Goal: Information Seeking & Learning: Learn about a topic

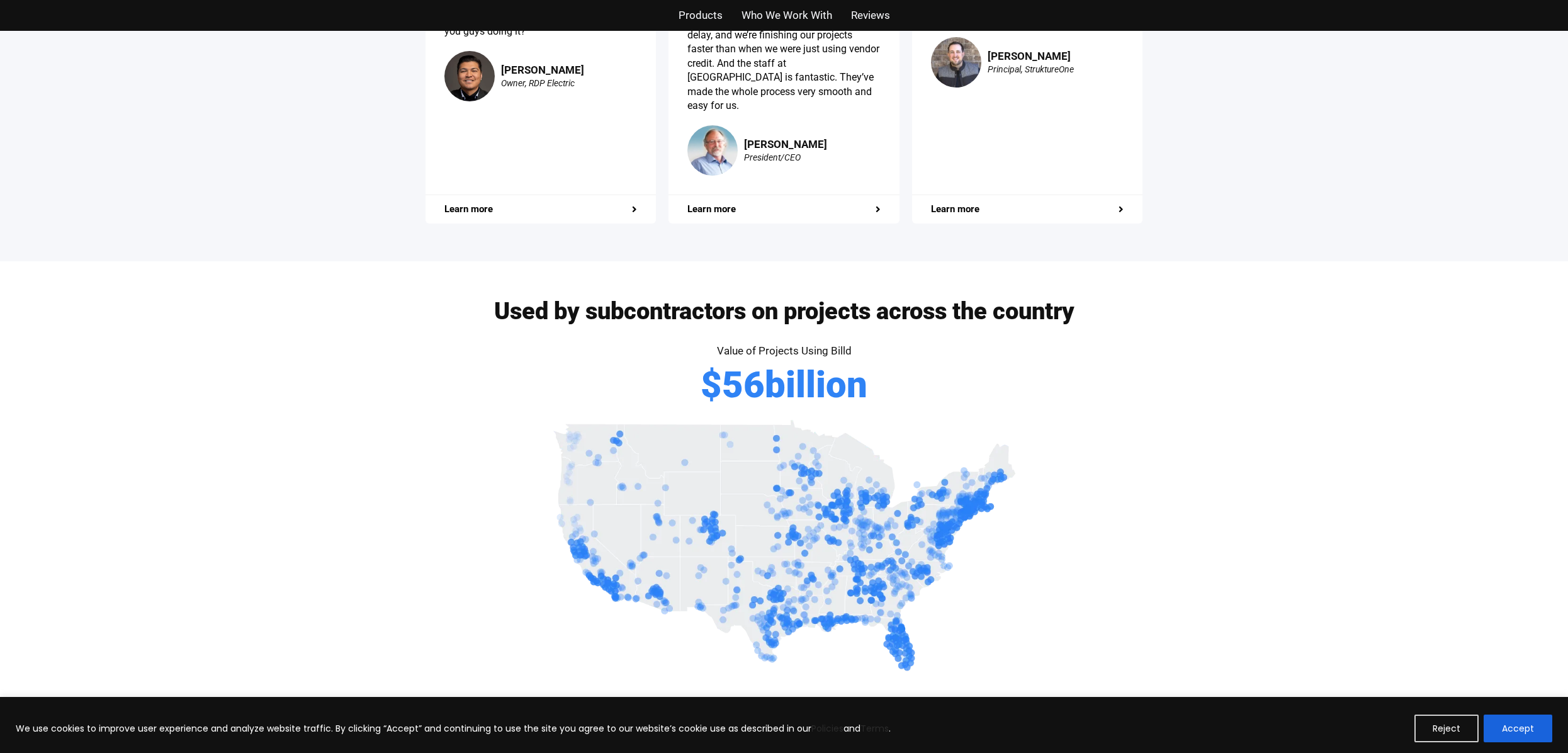
scroll to position [2488, 0]
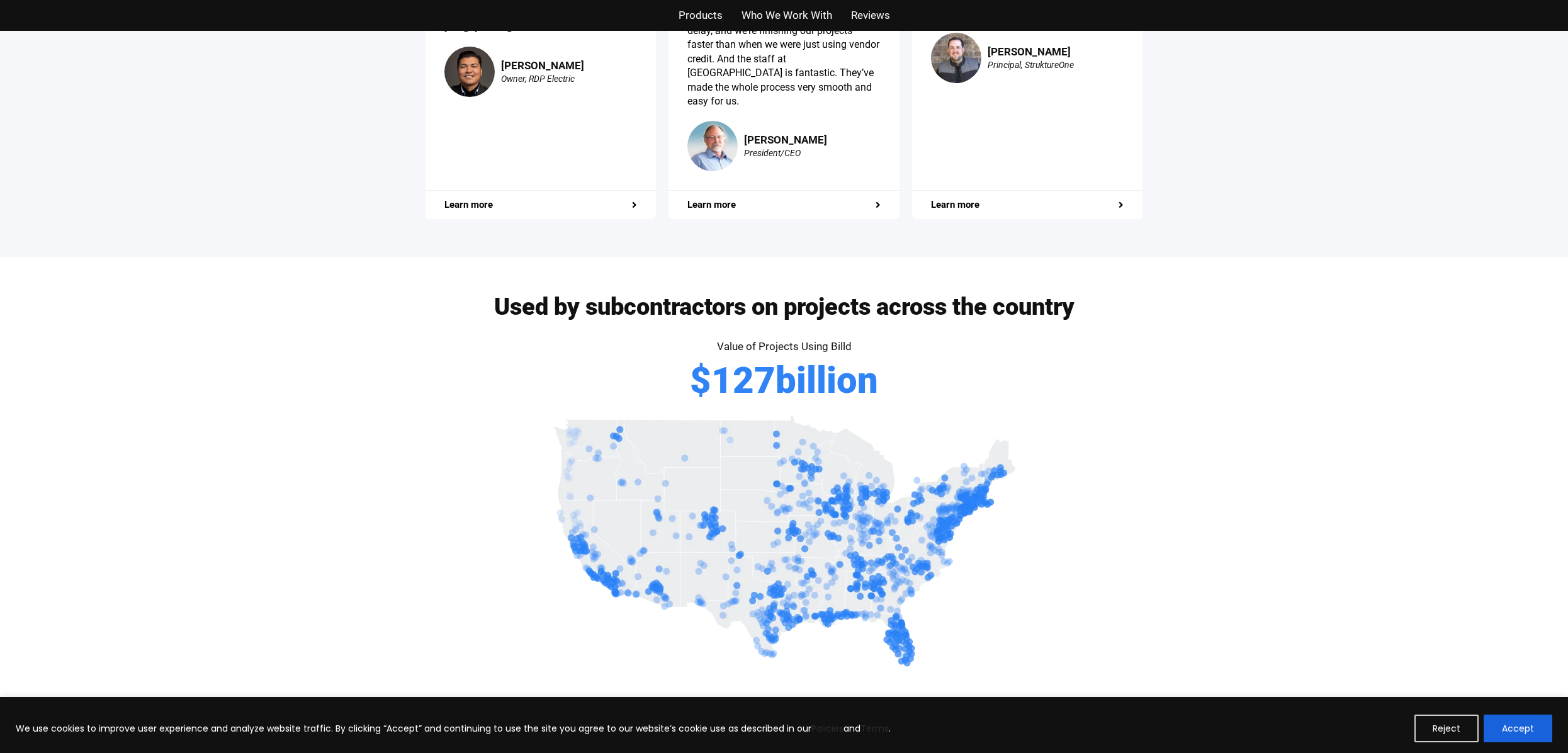
drag, startPoint x: 881, startPoint y: 357, endPoint x: 682, endPoint y: 357, distance: 199.0
click at [682, 357] on div "Value of Projects Using Billd $ 127 billion" at bounding box center [784, 374] width 718 height 74
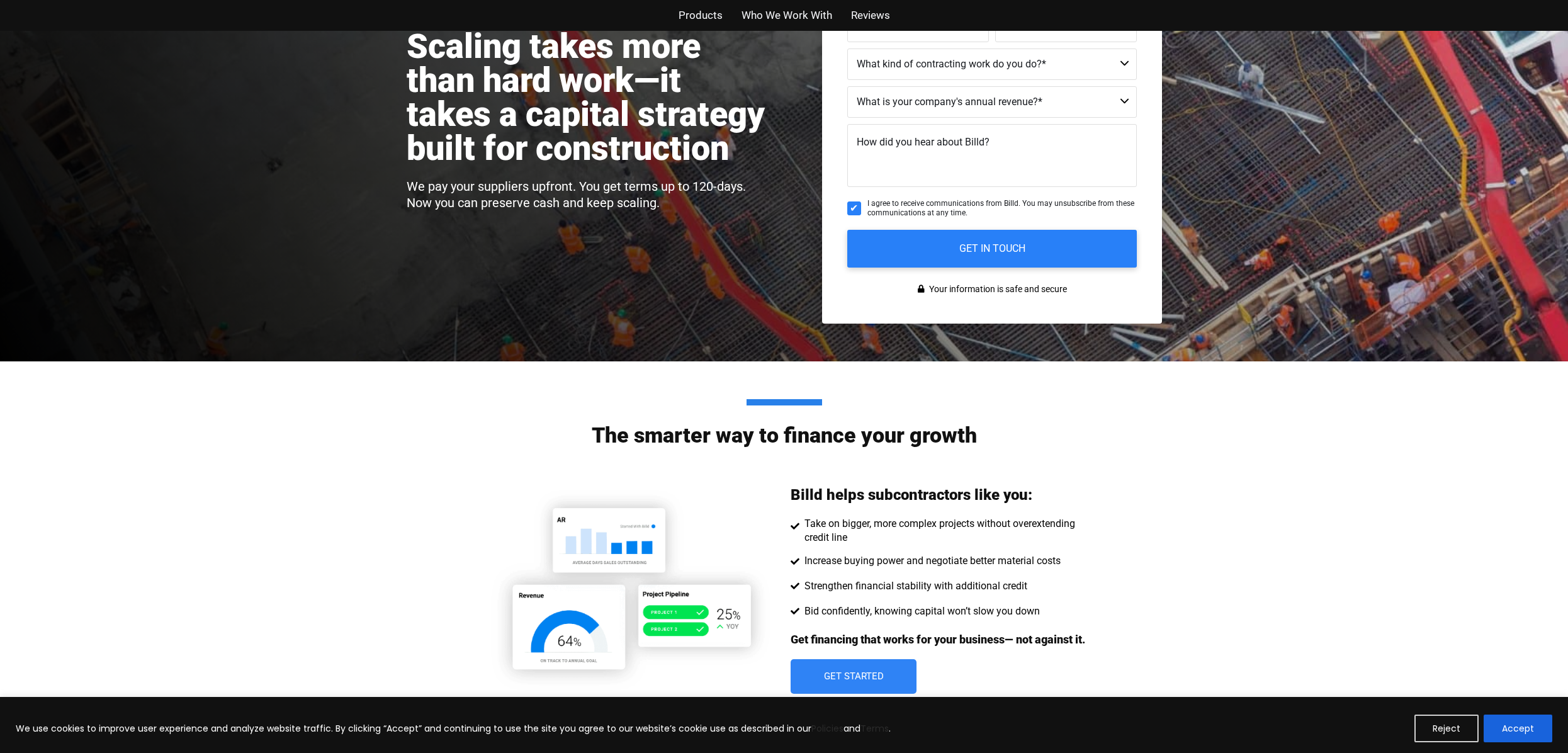
scroll to position [0, 0]
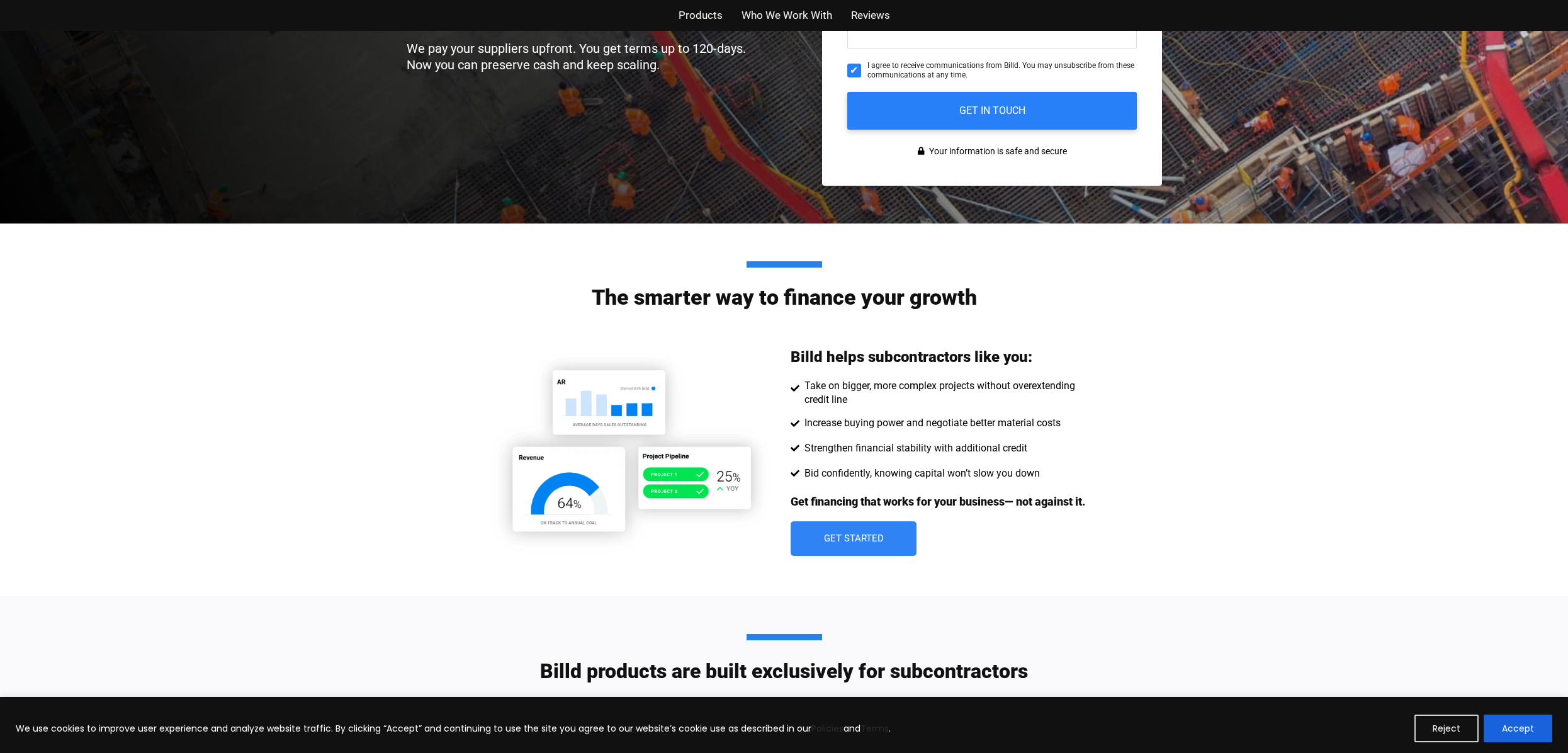
scroll to position [372, 0]
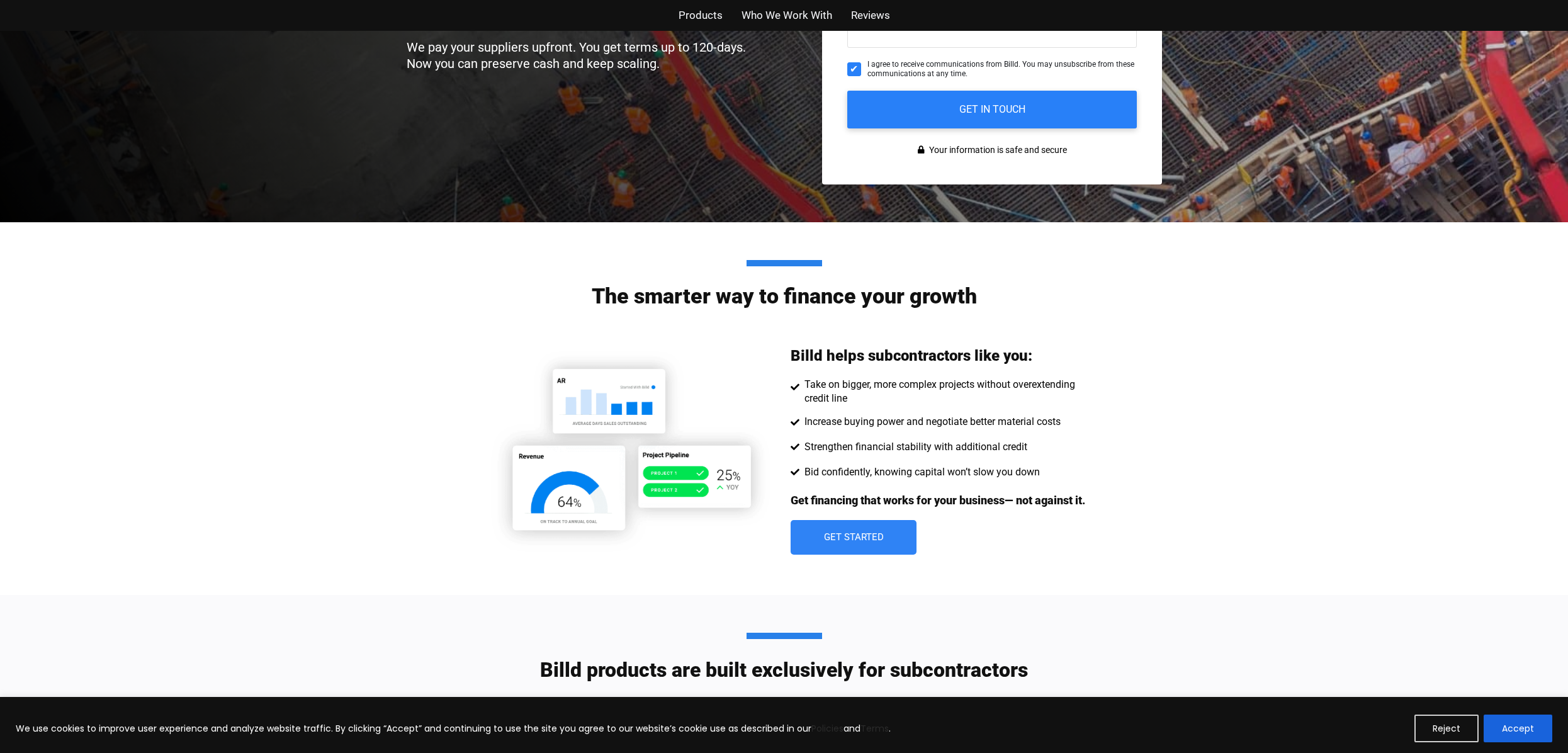
click at [697, 18] on span "Products" at bounding box center [700, 15] width 44 height 18
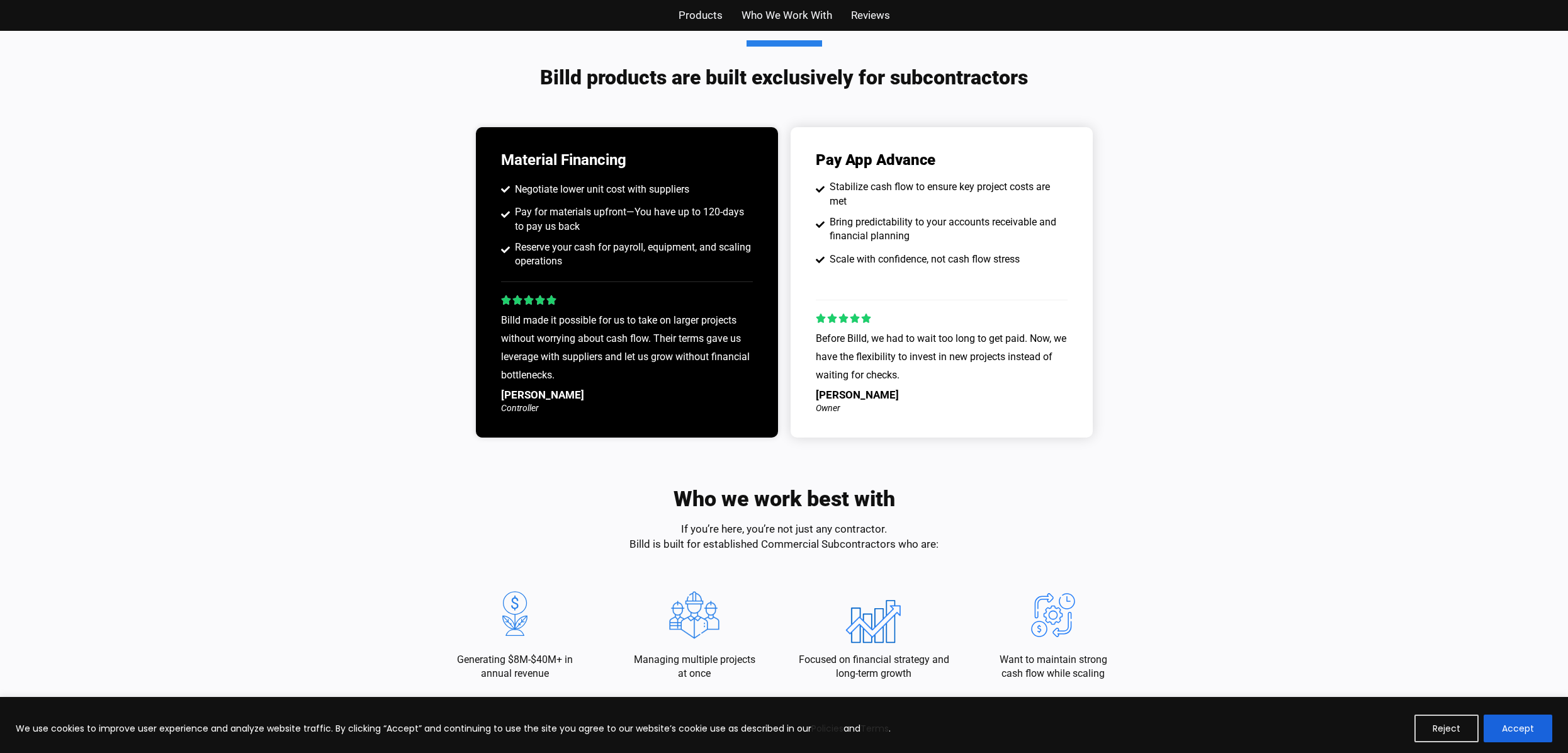
scroll to position [964, 0]
click at [871, 209] on li "Stabilize cash flow to ensure key project costs are met" at bounding box center [942, 196] width 252 height 31
click at [889, 178] on div "Pay App Advance Stabilize cash flow to ensure key project costs are met Bring p…" at bounding box center [941, 282] width 302 height 310
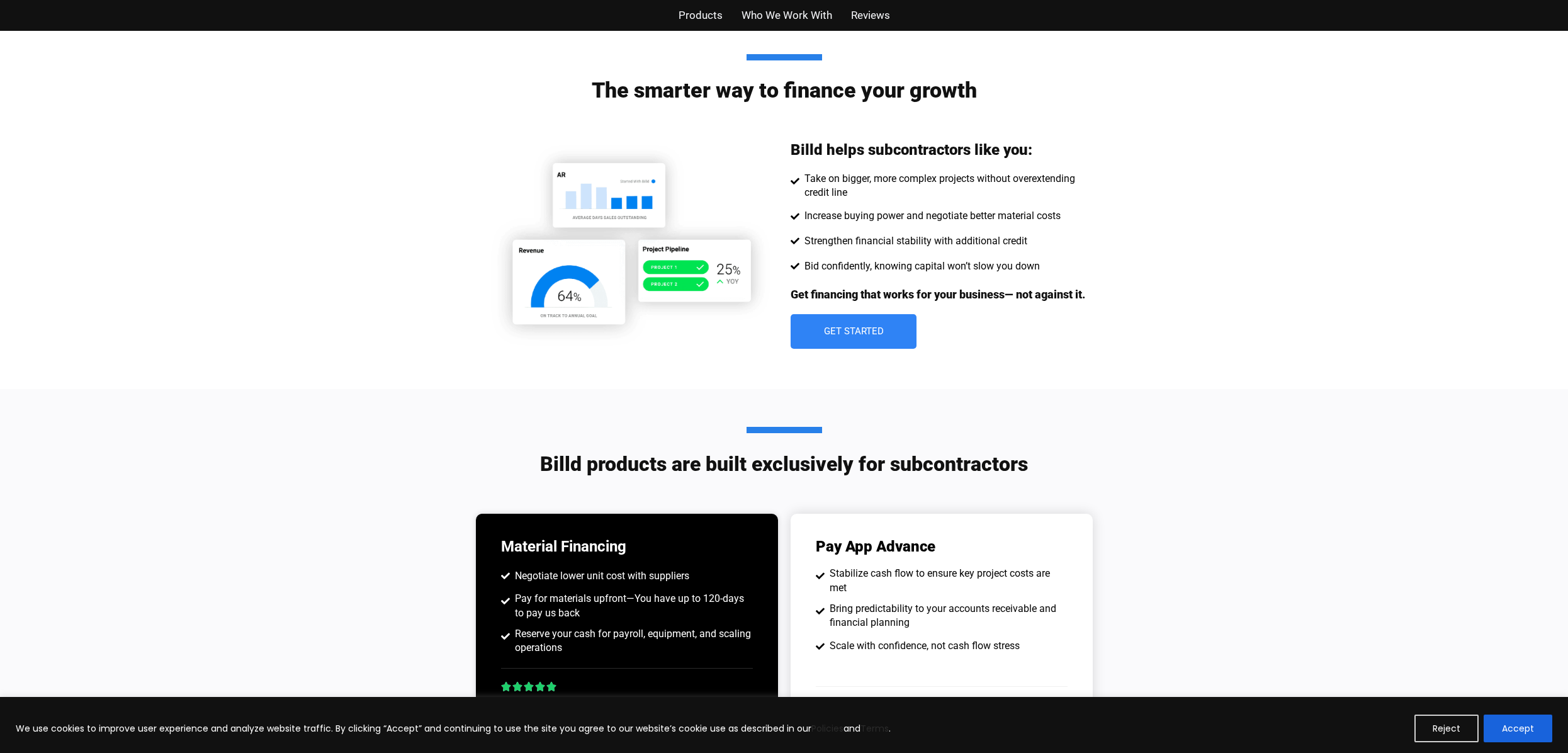
scroll to position [577, 0]
click at [779, 11] on span "Who We Work With" at bounding box center [787, 15] width 91 height 18
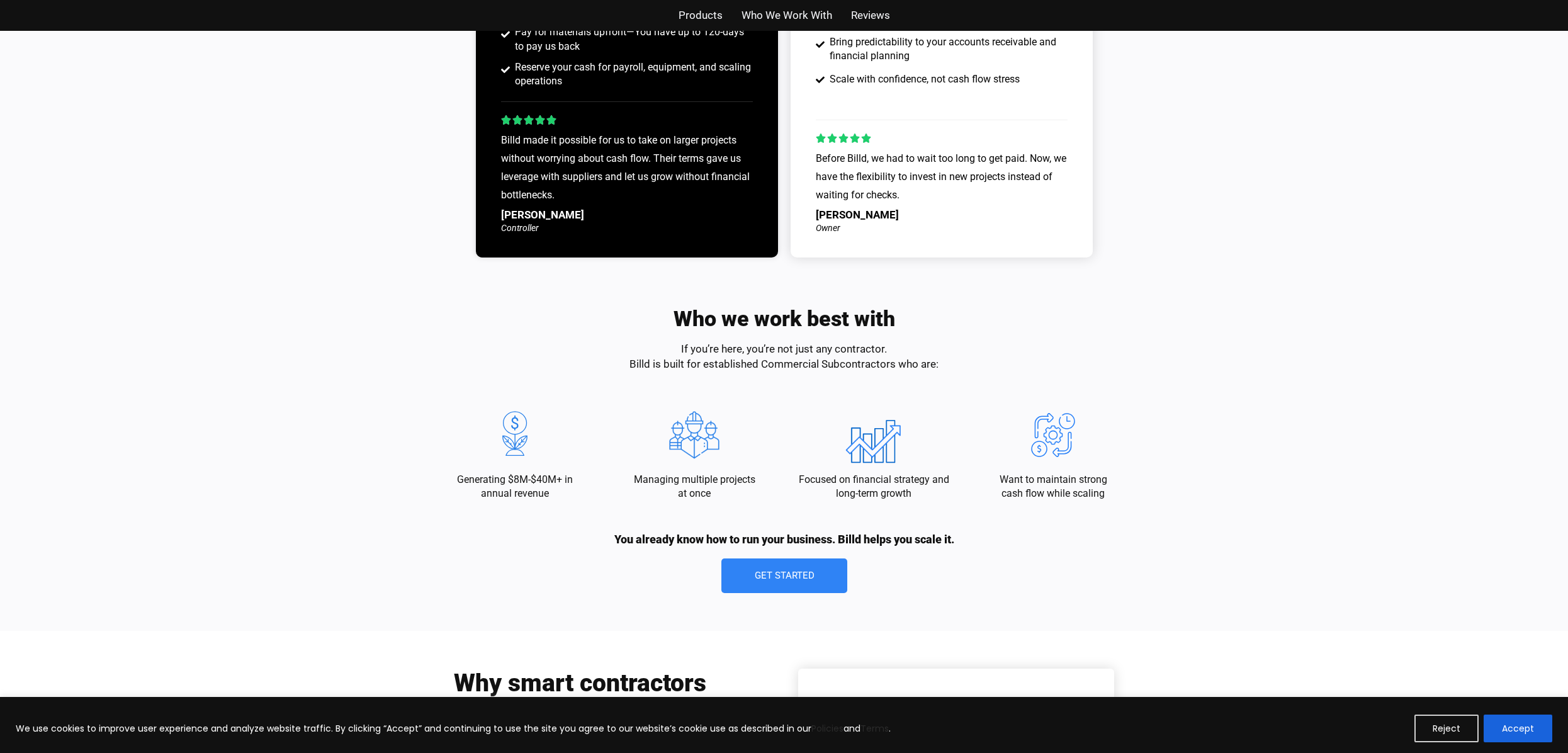
scroll to position [1134, 0]
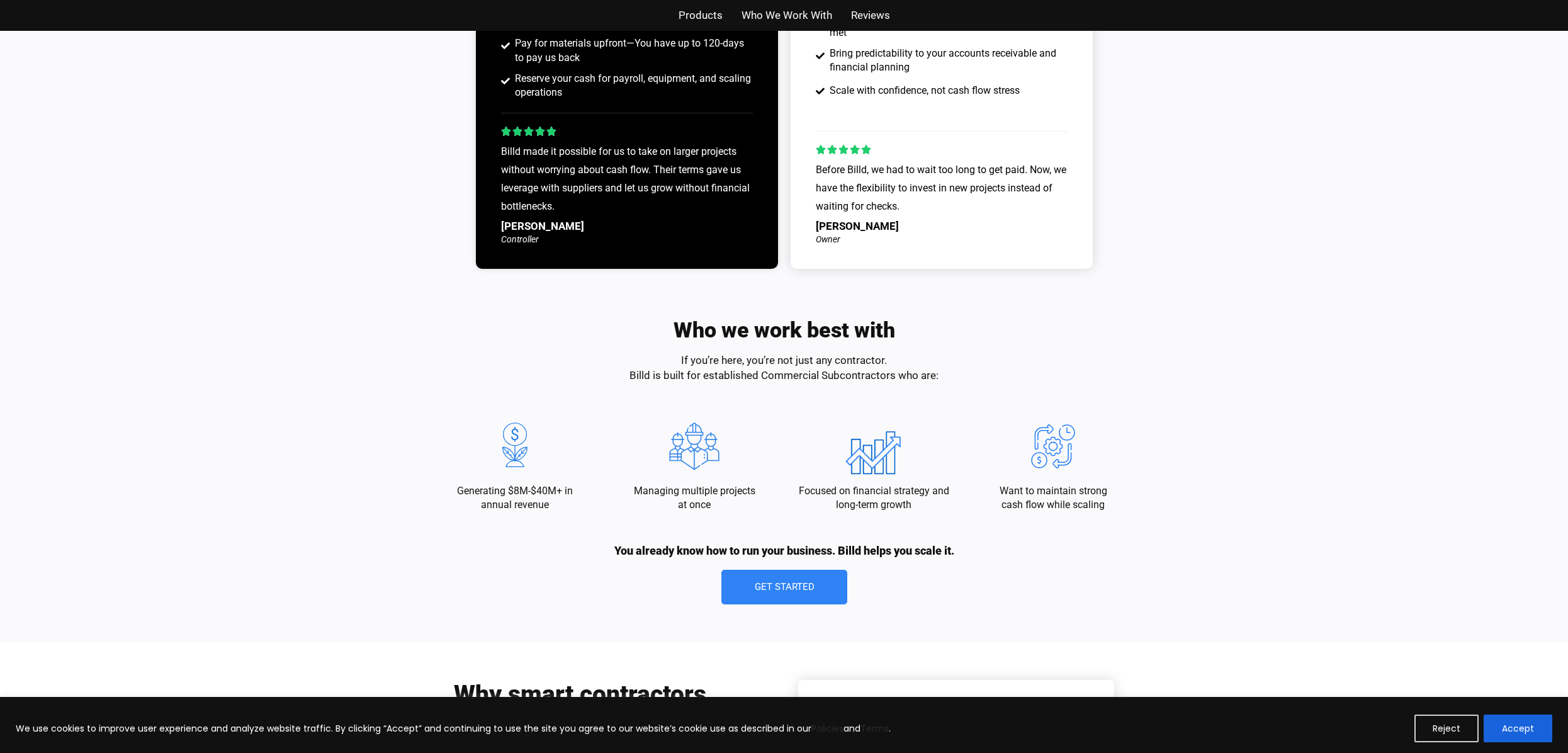
click at [623, 201] on div "Billd made it possible for us to take on larger projects without worrying about…" at bounding box center [627, 182] width 252 height 79
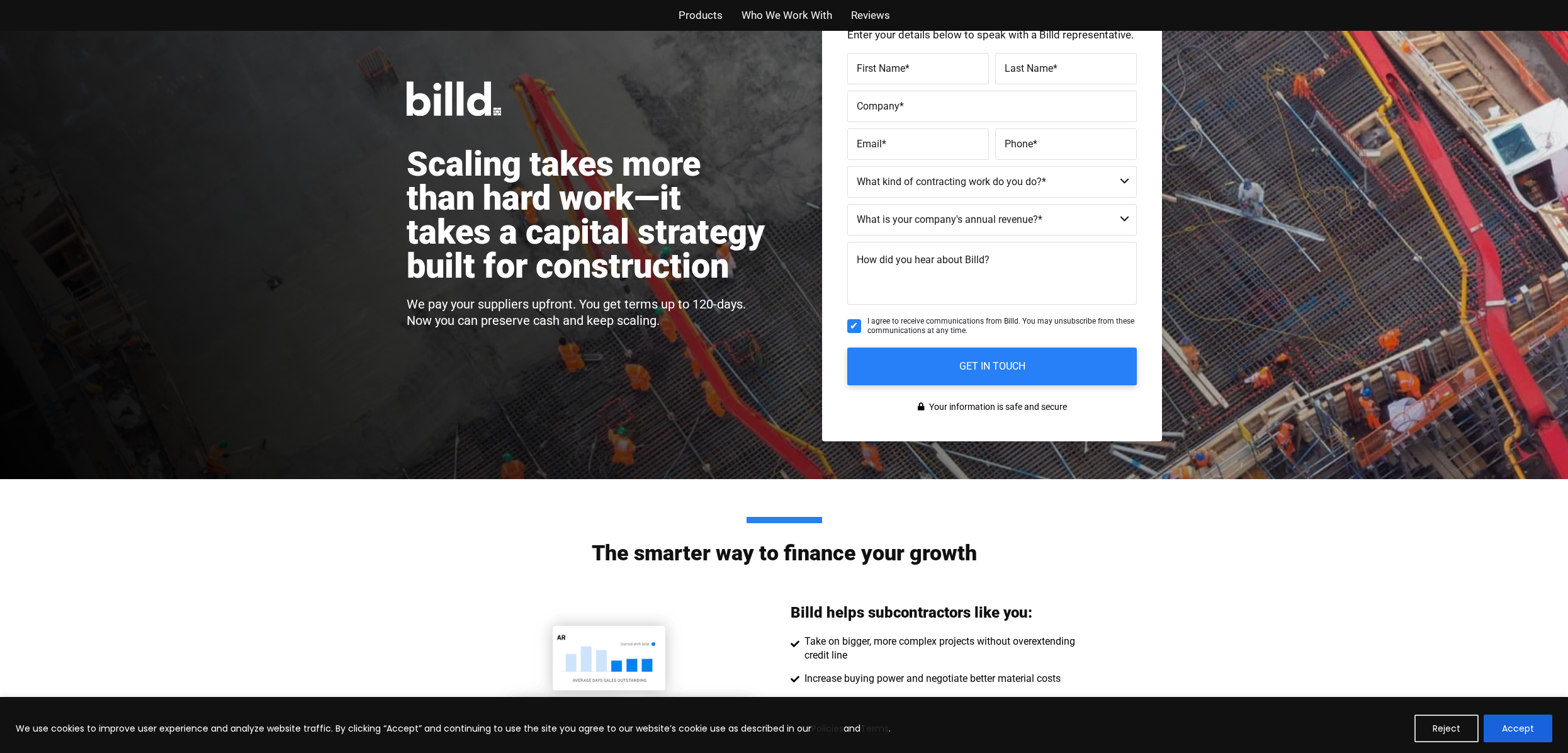
scroll to position [0, 0]
